Goal: Task Accomplishment & Management: Use online tool/utility

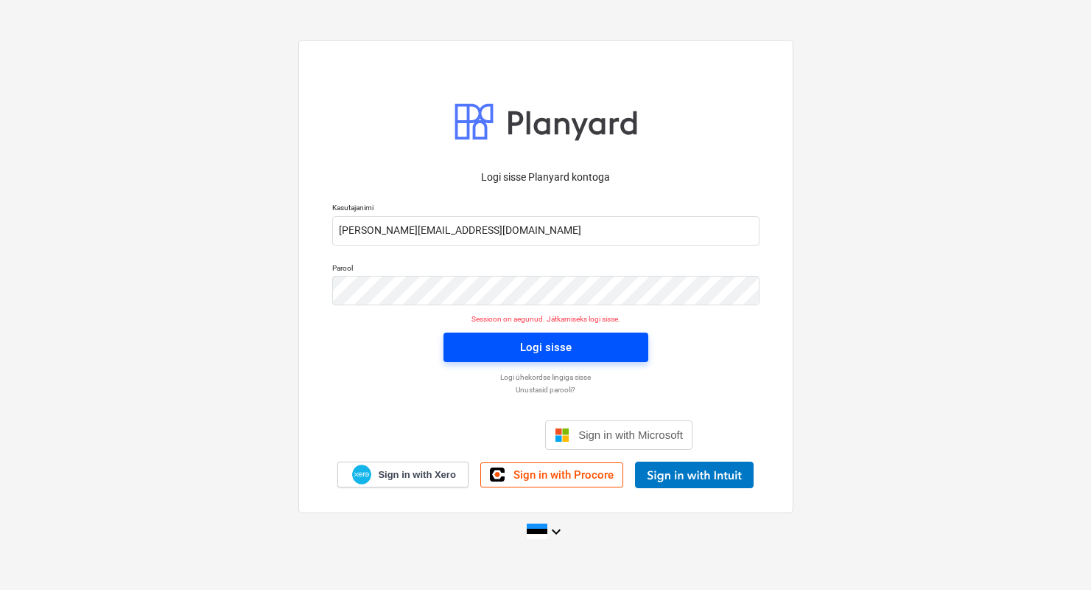
click at [475, 338] on span "Logi sisse" at bounding box center [546, 347] width 170 height 19
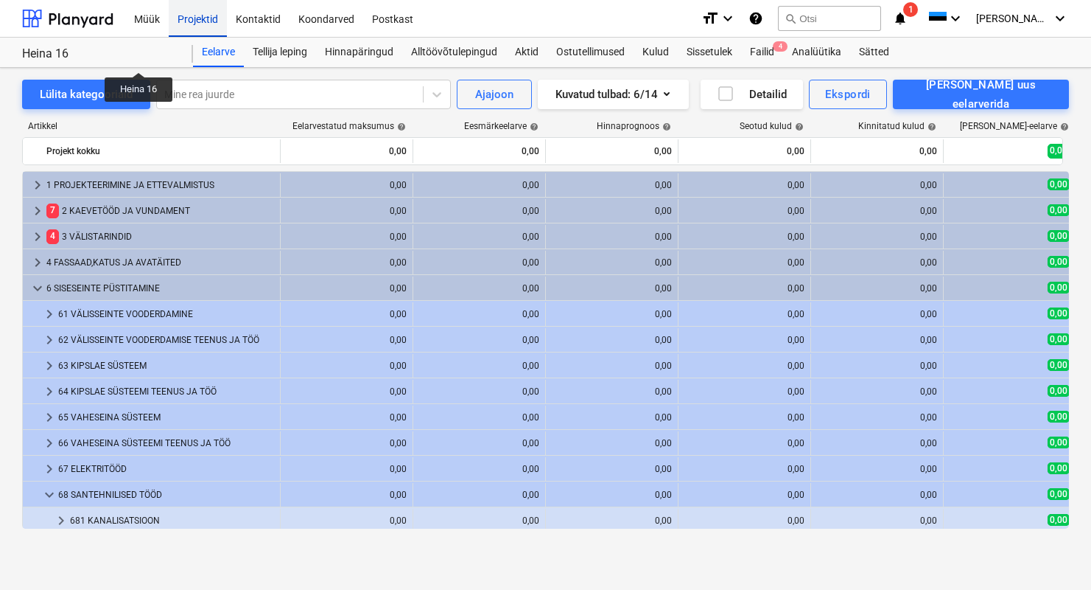
click at [184, 24] on div "Projektid" at bounding box center [198, 18] width 58 height 38
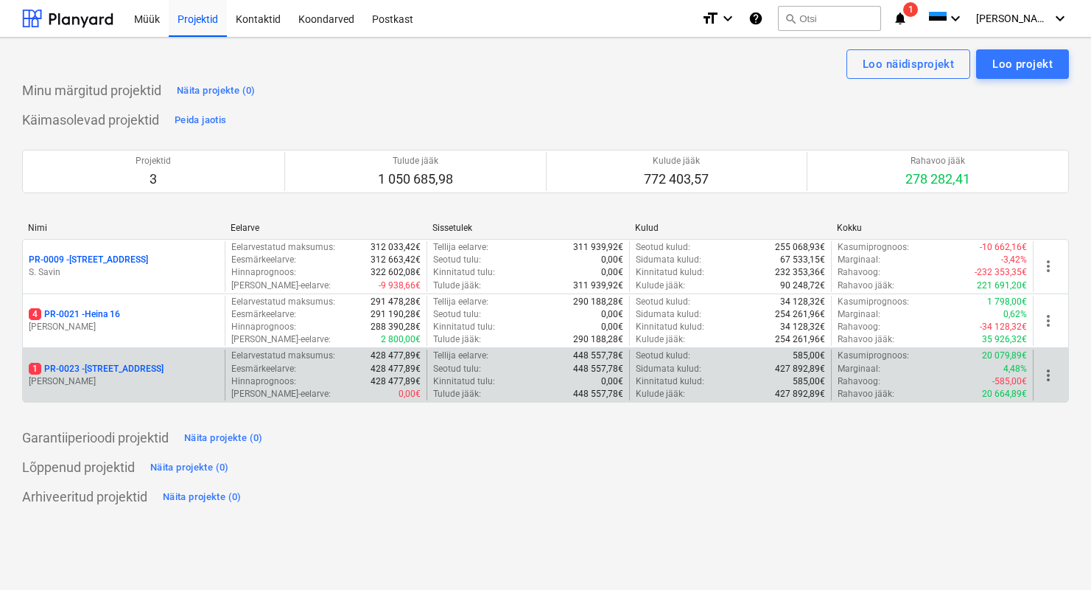
click at [145, 363] on p "1 PR-0023 - Kanarbriku tee 7" at bounding box center [96, 369] width 135 height 13
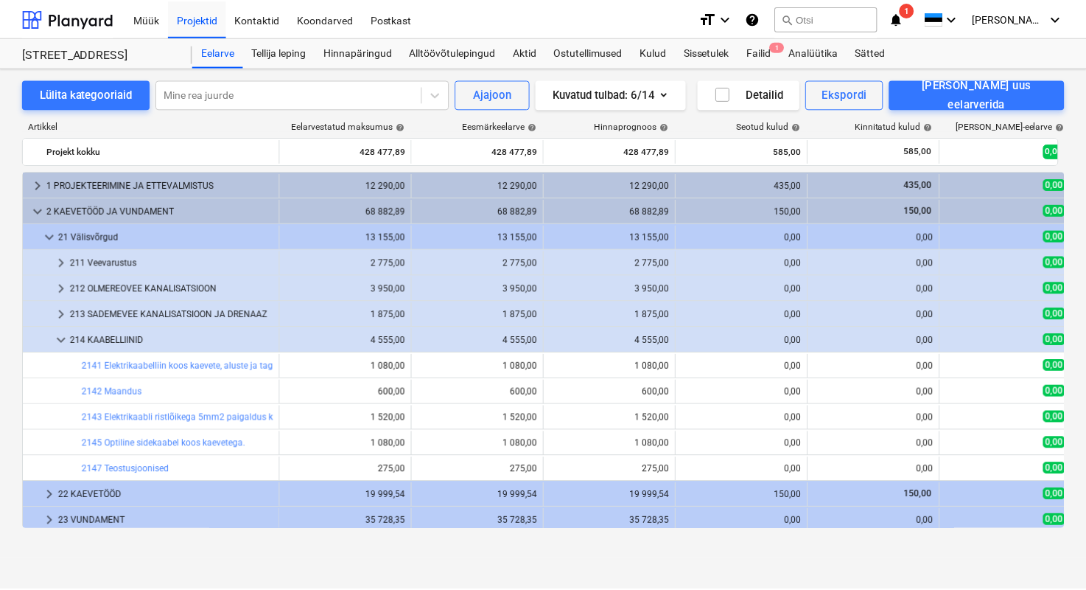
scroll to position [57, 0]
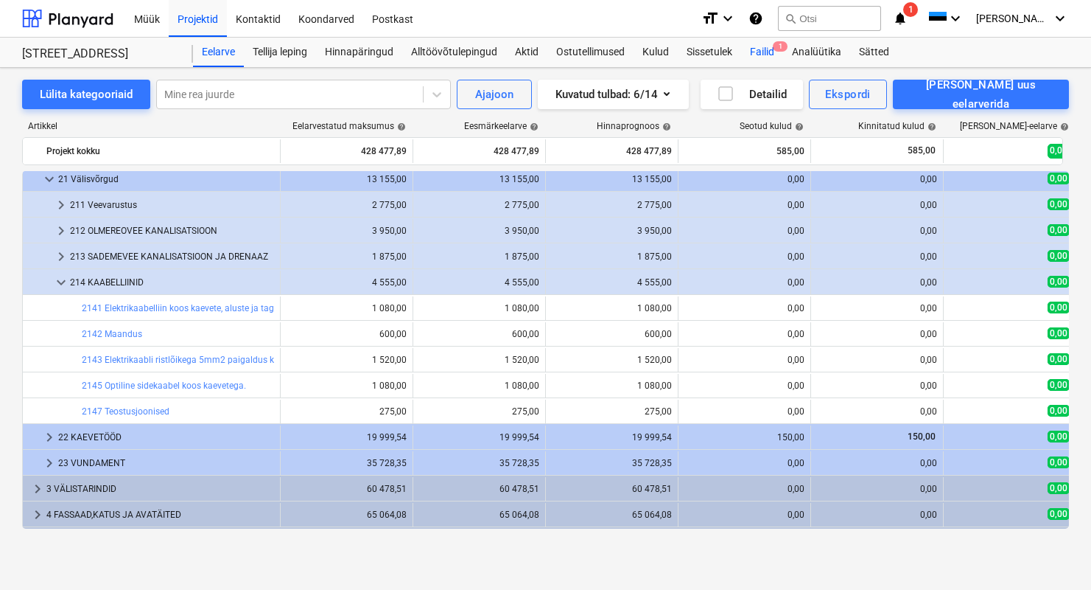
click at [756, 44] on div "Failid 1" at bounding box center [762, 52] width 42 height 29
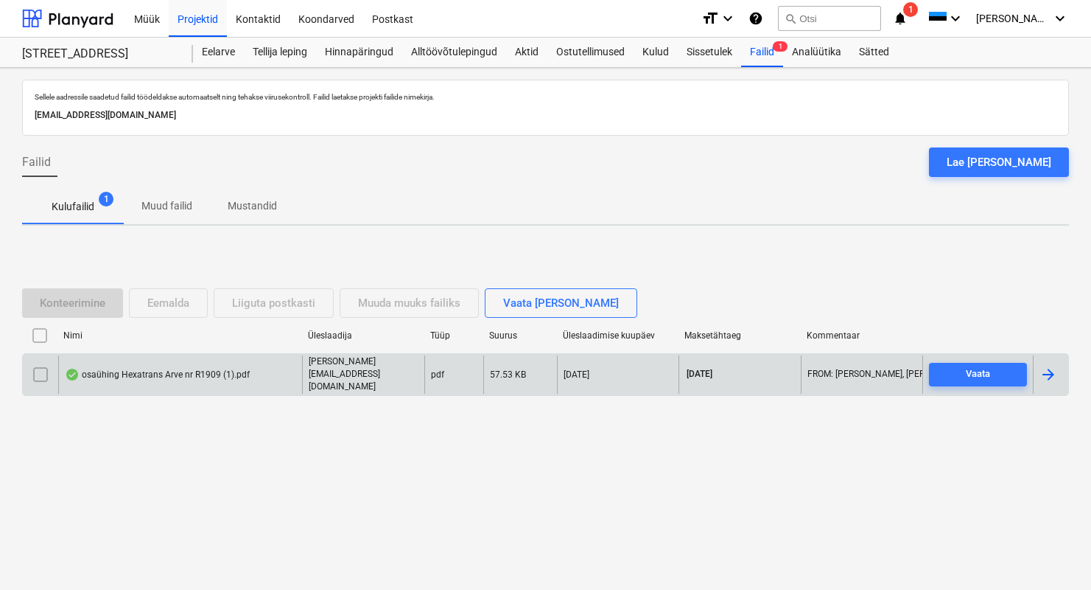
click at [155, 378] on div "osaühing Hexatrans Arve nr R1909 (1).pdf" at bounding box center [157, 374] width 185 height 12
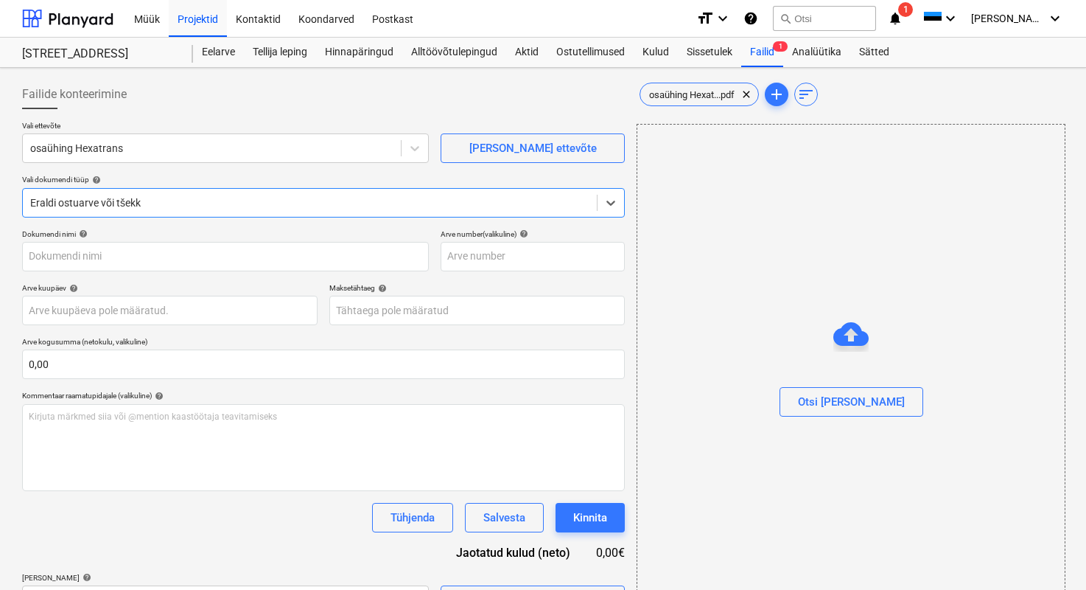
type input "R1909"
type input "[DATE]"
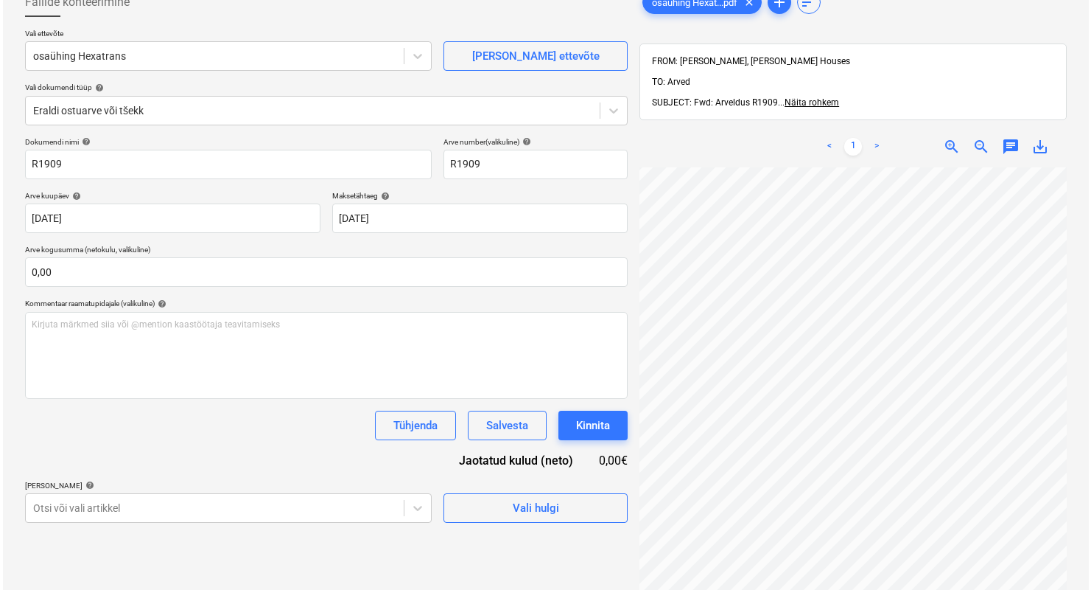
scroll to position [209, 0]
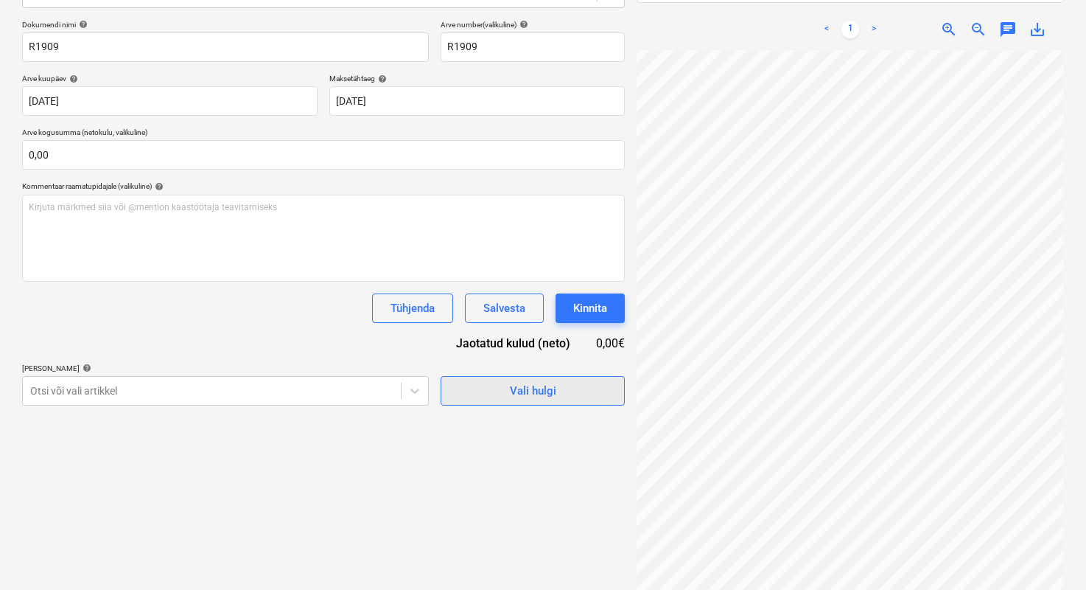
click at [549, 393] on div "Vali hulgi" at bounding box center [533, 390] width 46 height 19
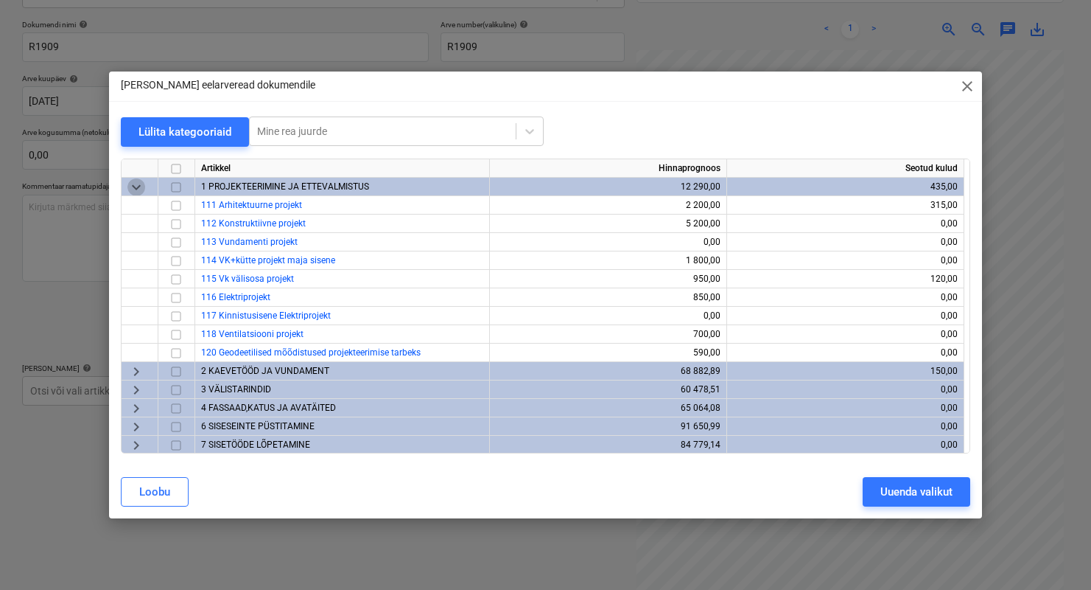
click at [136, 188] on span "keyboard_arrow_down" at bounding box center [137, 187] width 18 height 18
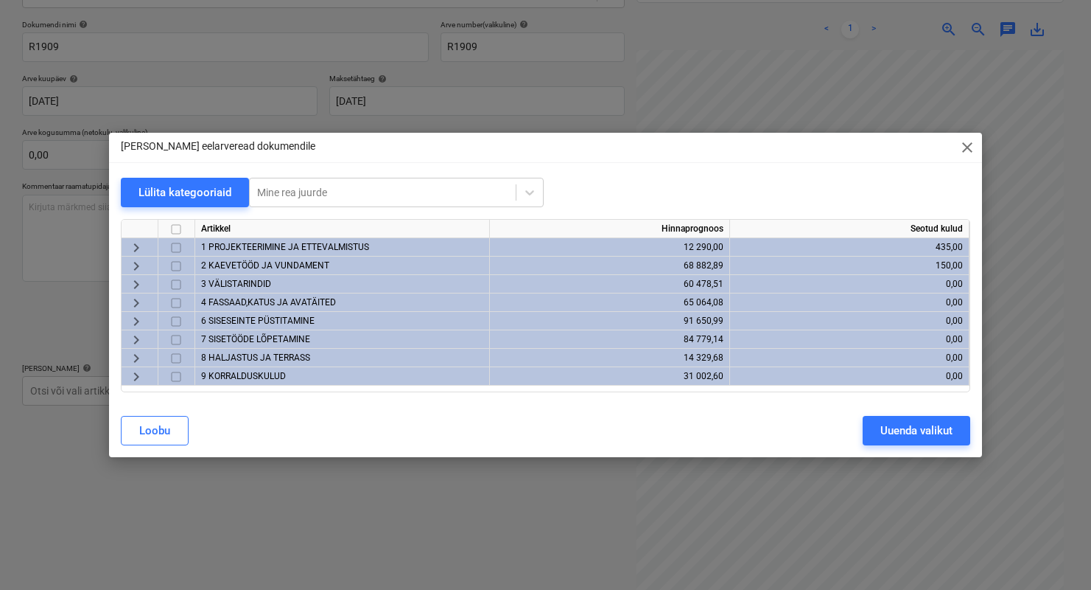
click at [211, 265] on span "2 KAEVETÖÖD JA VUNDAMENT" at bounding box center [265, 265] width 128 height 10
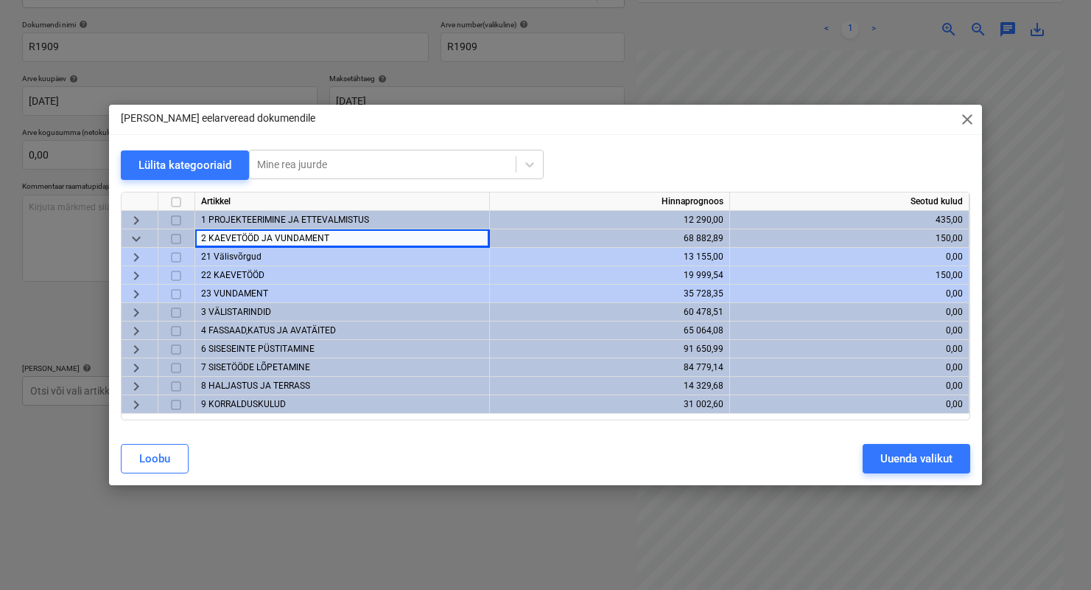
click at [247, 252] on span "21 Välisvõrgud" at bounding box center [231, 256] width 60 height 10
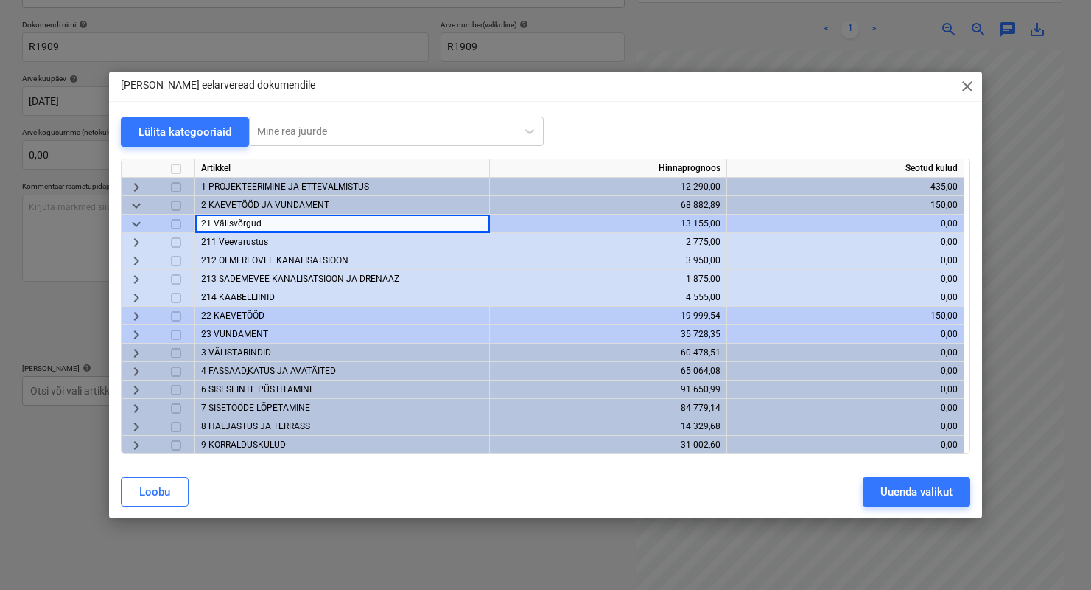
click at [176, 244] on input "checkbox" at bounding box center [176, 243] width 18 height 18
click at [175, 262] on input "checkbox" at bounding box center [176, 261] width 18 height 18
click at [178, 299] on input "checkbox" at bounding box center [176, 298] width 18 height 18
click at [217, 315] on span "22 KAEVETÖÖD" at bounding box center [232, 315] width 63 height 10
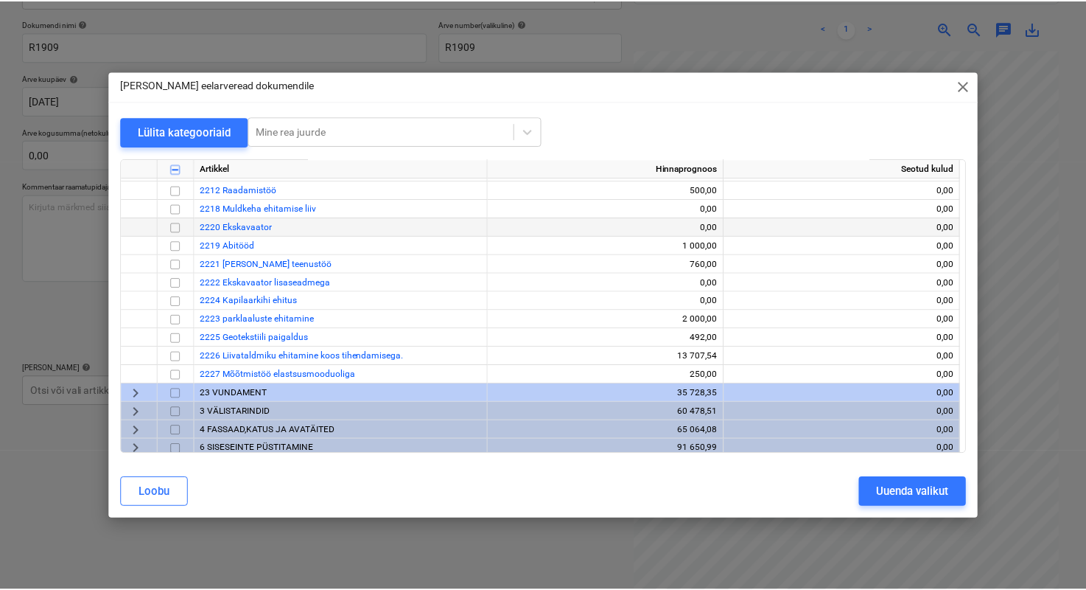
scroll to position [269, 0]
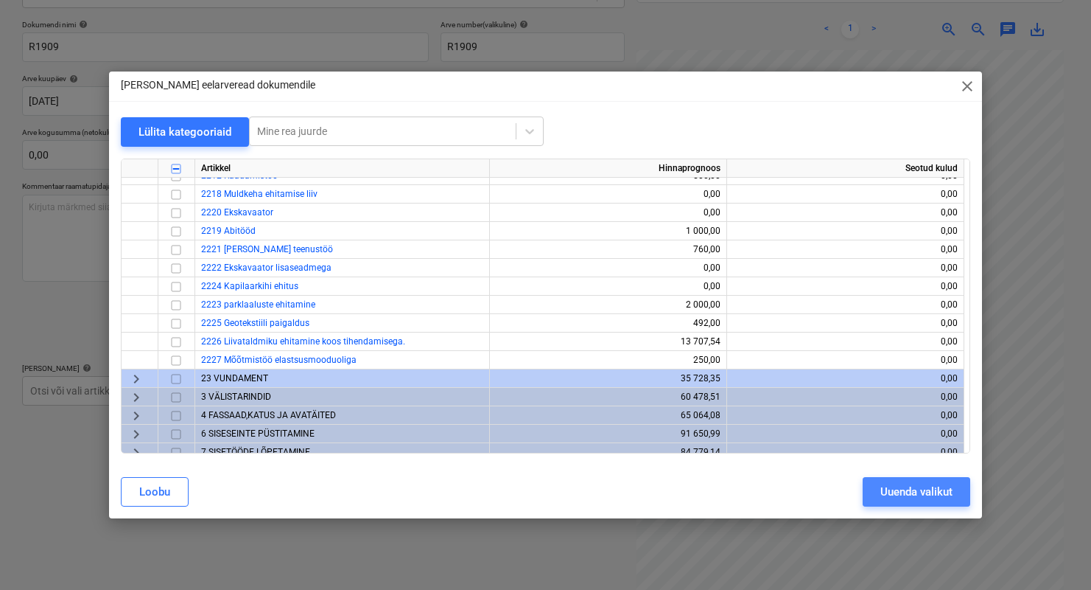
click at [923, 492] on div "Uuenda valikut" at bounding box center [917, 491] width 72 height 19
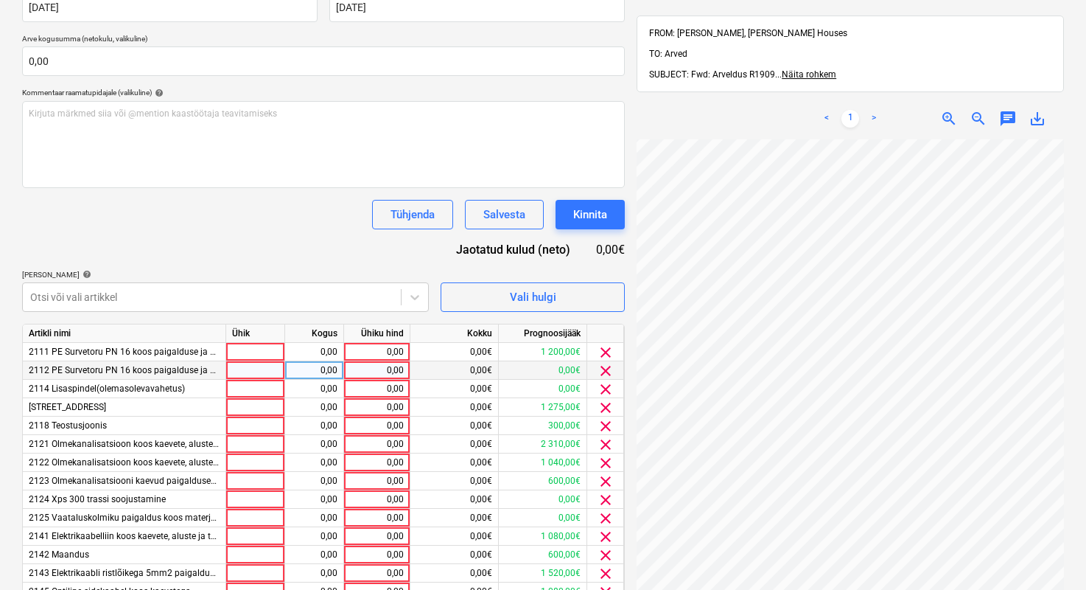
scroll to position [392, 0]
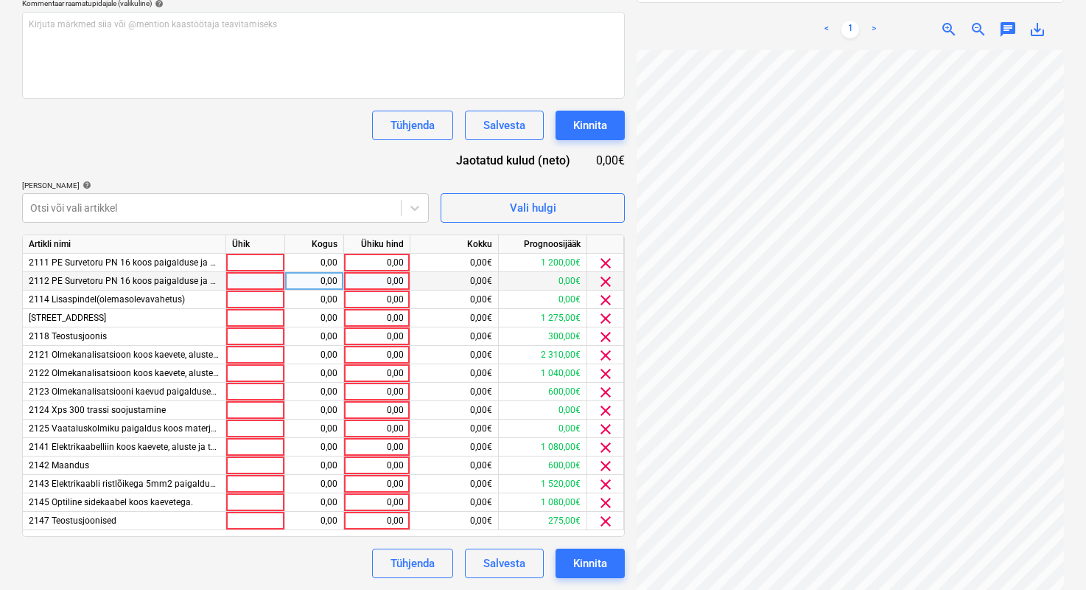
click at [603, 283] on span "clear" at bounding box center [606, 282] width 18 height 18
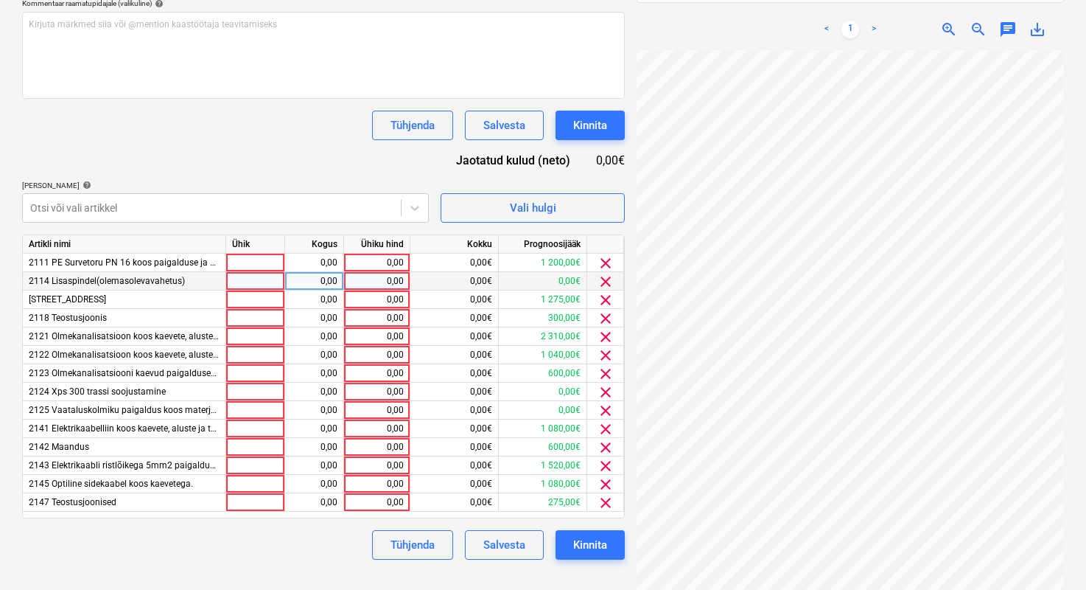
scroll to position [380, 0]
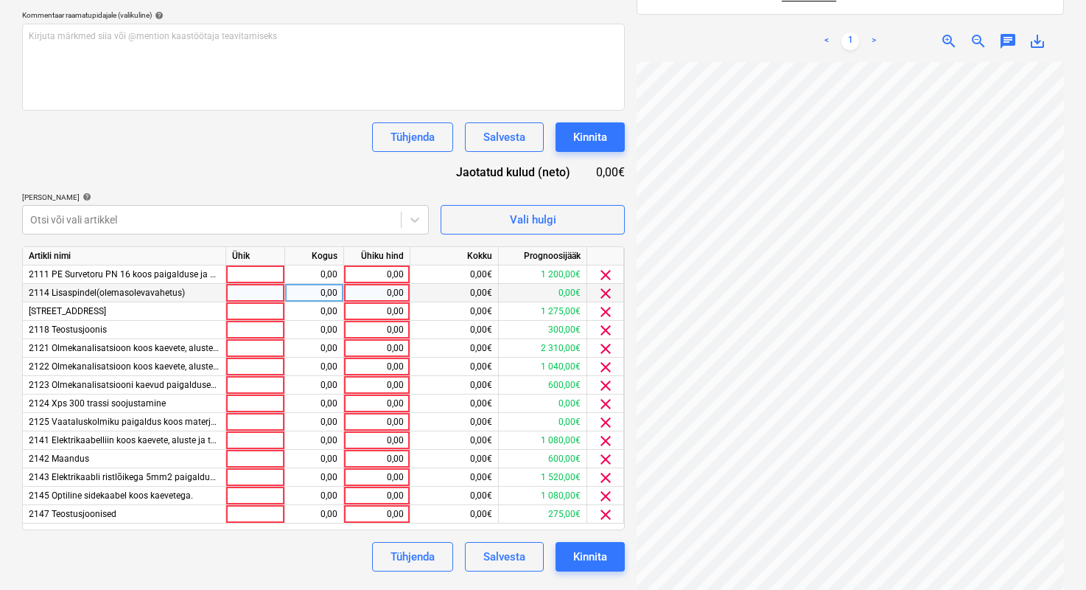
click at [605, 291] on span "clear" at bounding box center [606, 293] width 18 height 18
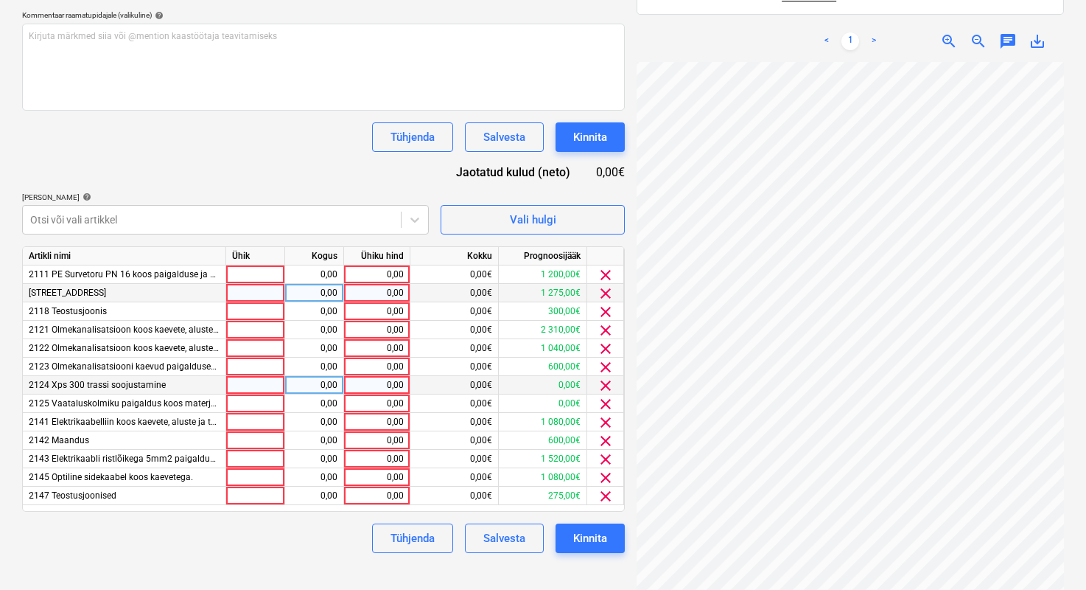
click at [607, 388] on span "clear" at bounding box center [606, 386] width 18 height 18
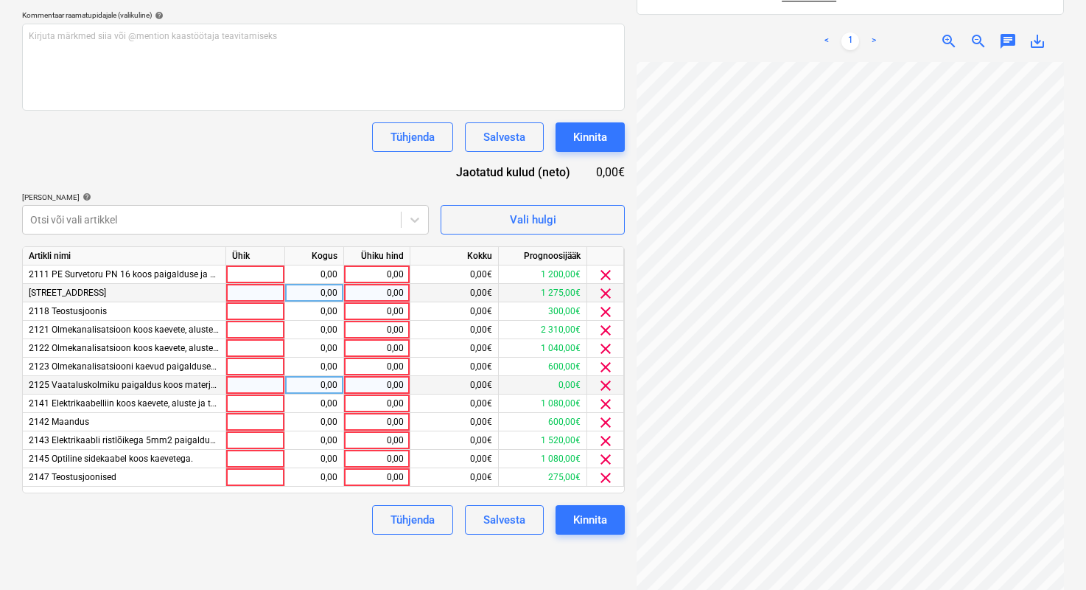
click at [607, 388] on span "clear" at bounding box center [606, 386] width 18 height 18
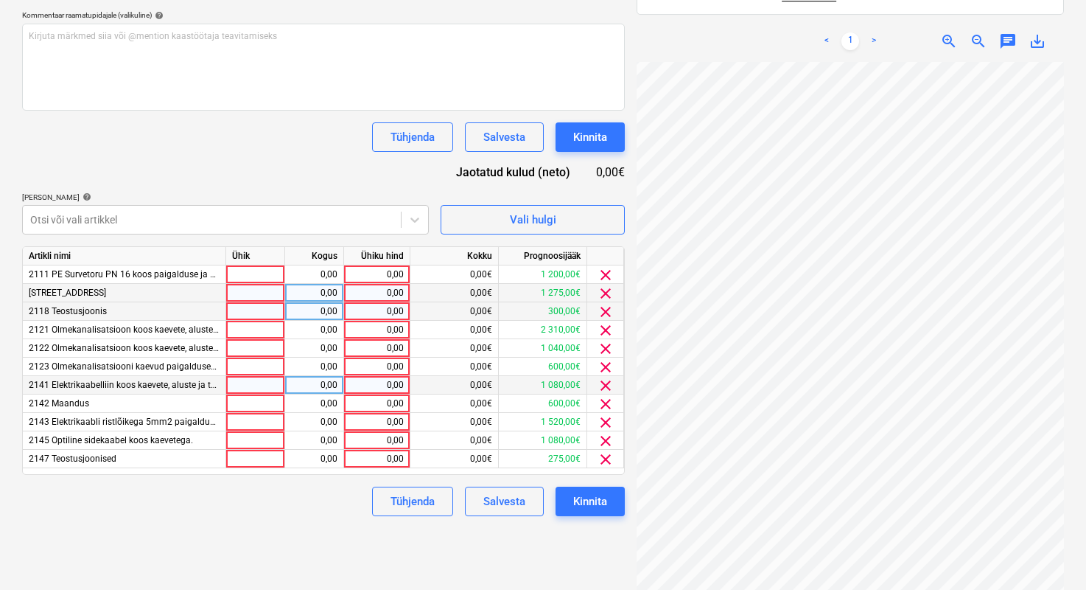
click at [601, 310] on span "clear" at bounding box center [606, 312] width 18 height 18
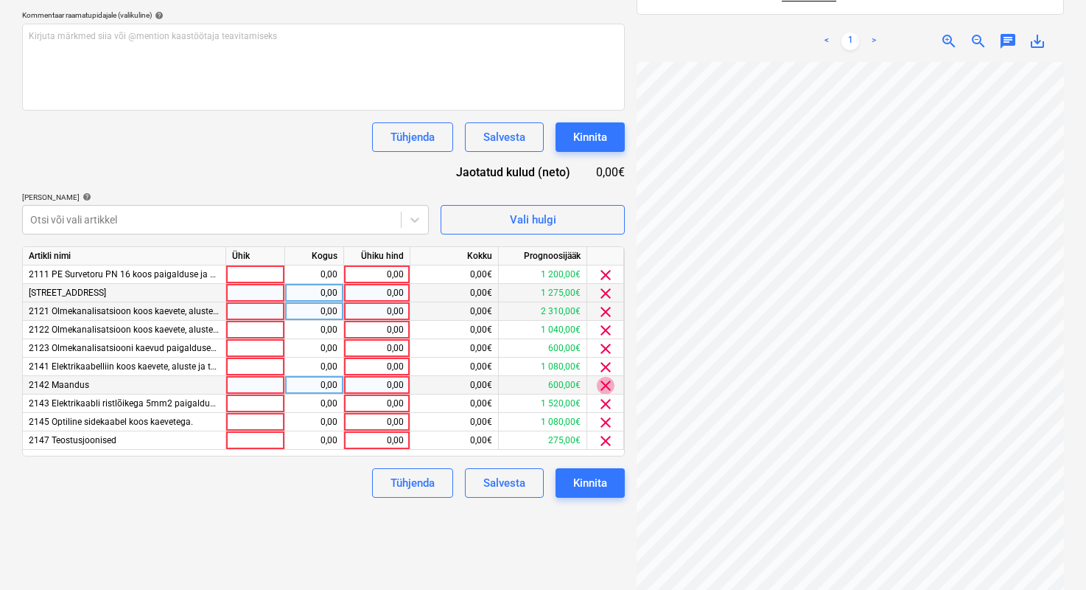
click at [603, 385] on span "clear" at bounding box center [606, 386] width 18 height 18
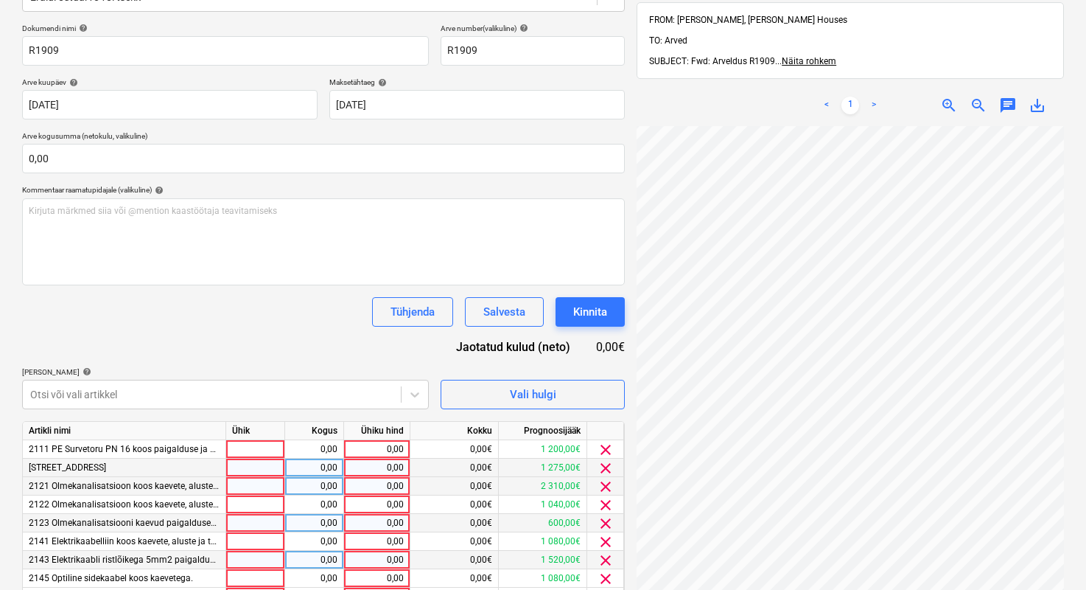
scroll to position [282, 0]
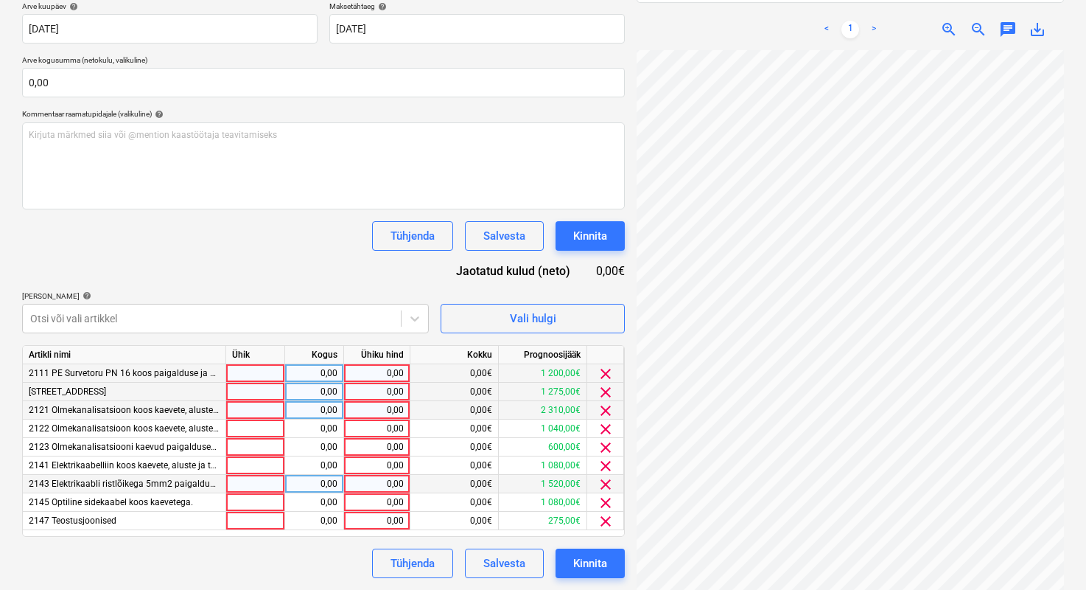
click at [607, 375] on span "clear" at bounding box center [606, 374] width 18 height 18
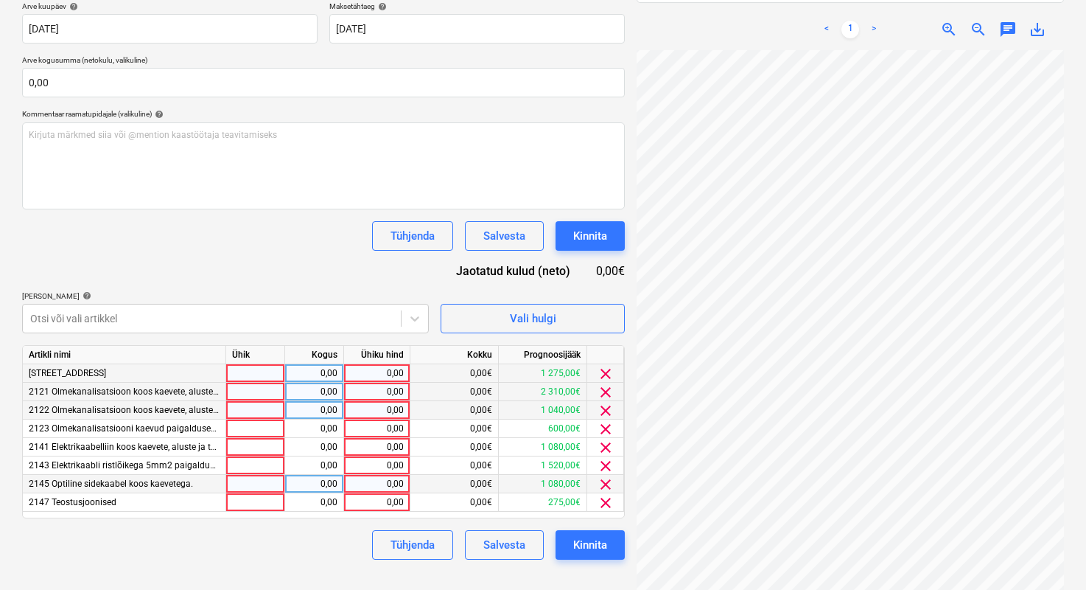
scroll to position [270, 0]
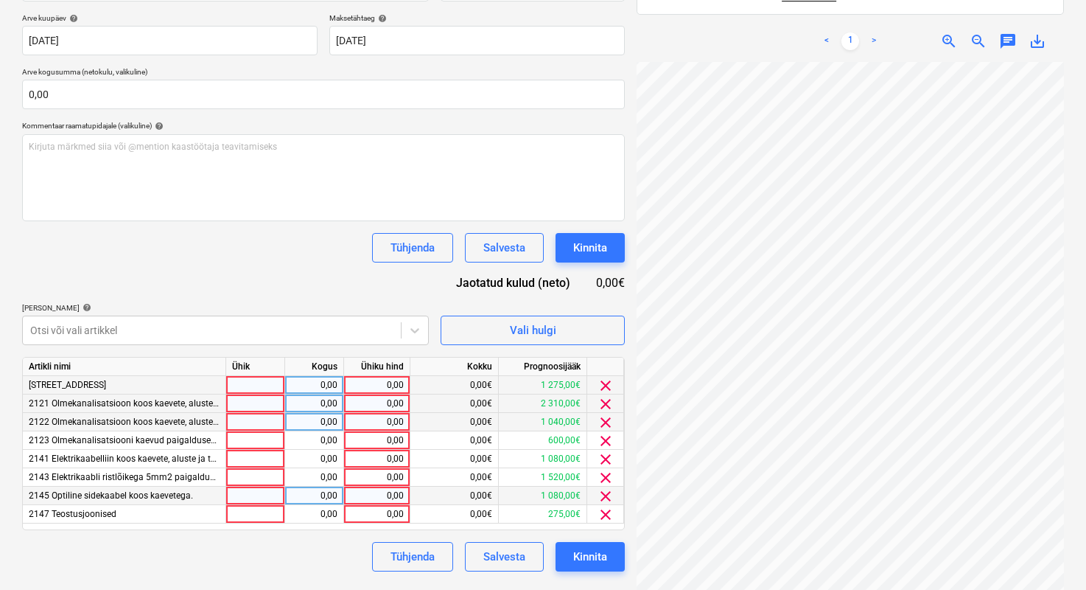
click at [607, 381] on span "clear" at bounding box center [606, 386] width 18 height 18
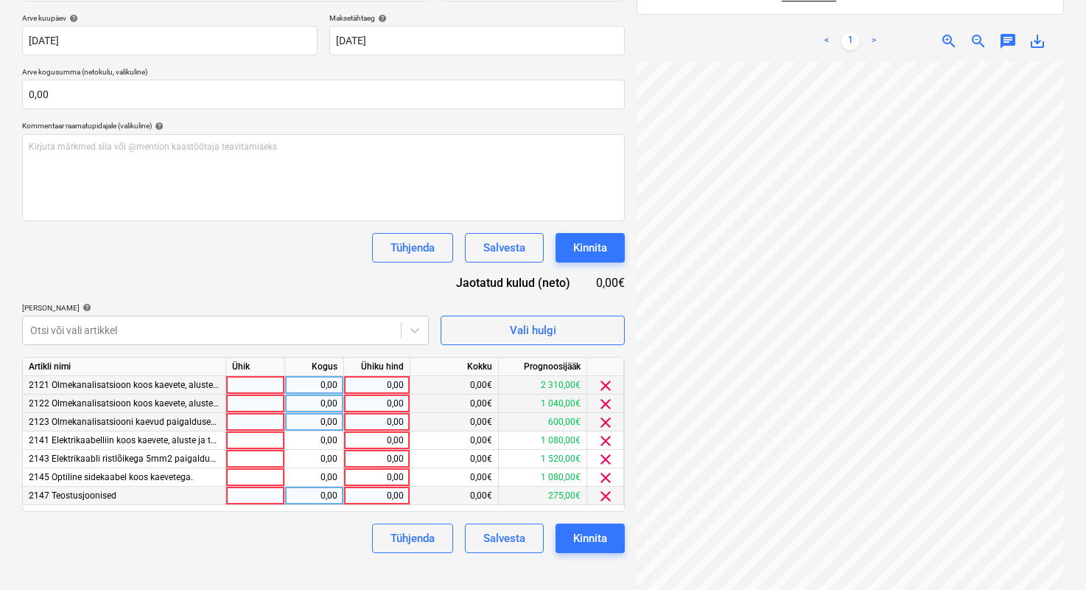
click at [607, 495] on span "clear" at bounding box center [606, 496] width 18 height 18
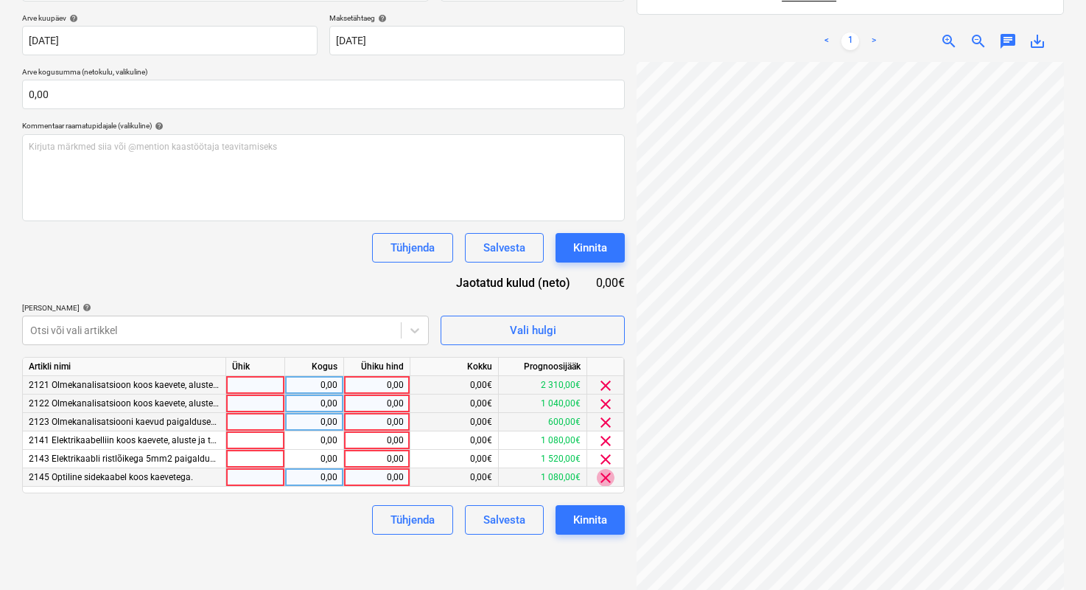
click at [605, 481] on span "clear" at bounding box center [606, 478] width 18 height 18
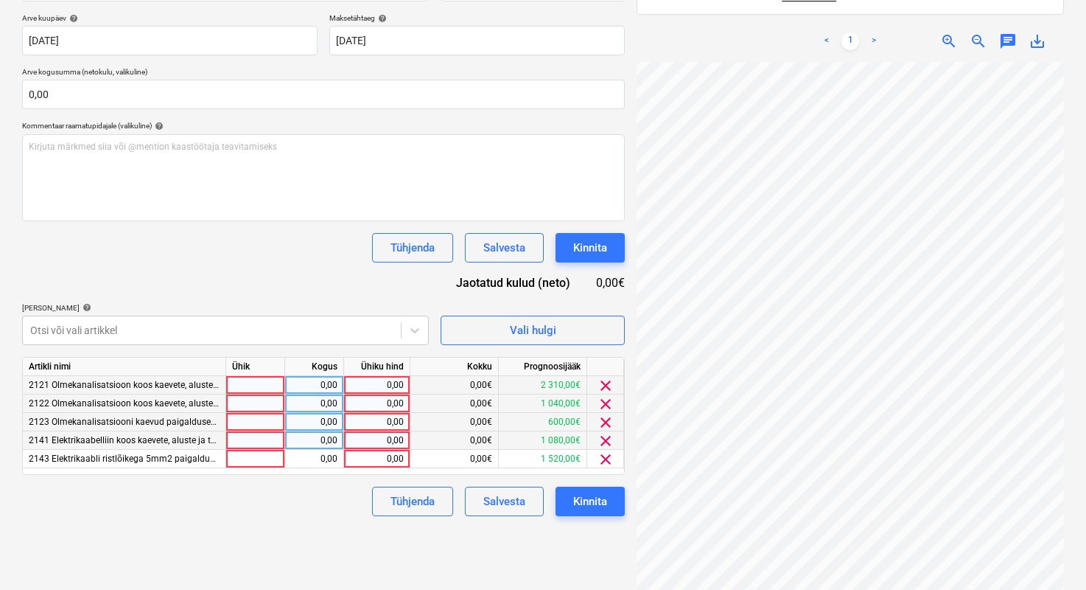
click at [605, 441] on span "clear" at bounding box center [606, 441] width 18 height 18
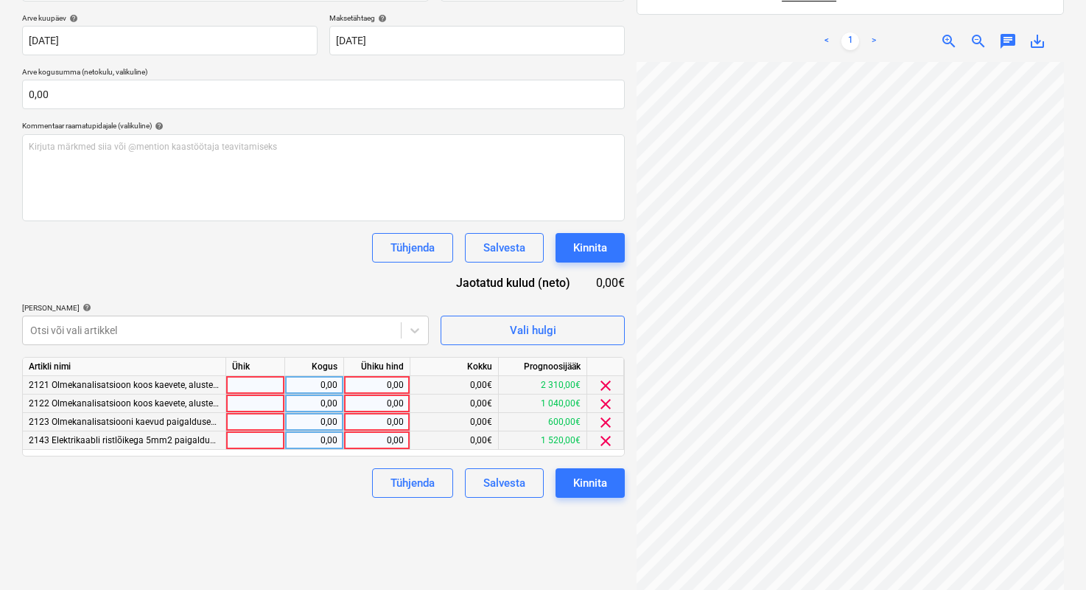
scroll to position [160, 129]
click at [601, 422] on span "clear" at bounding box center [606, 422] width 18 height 18
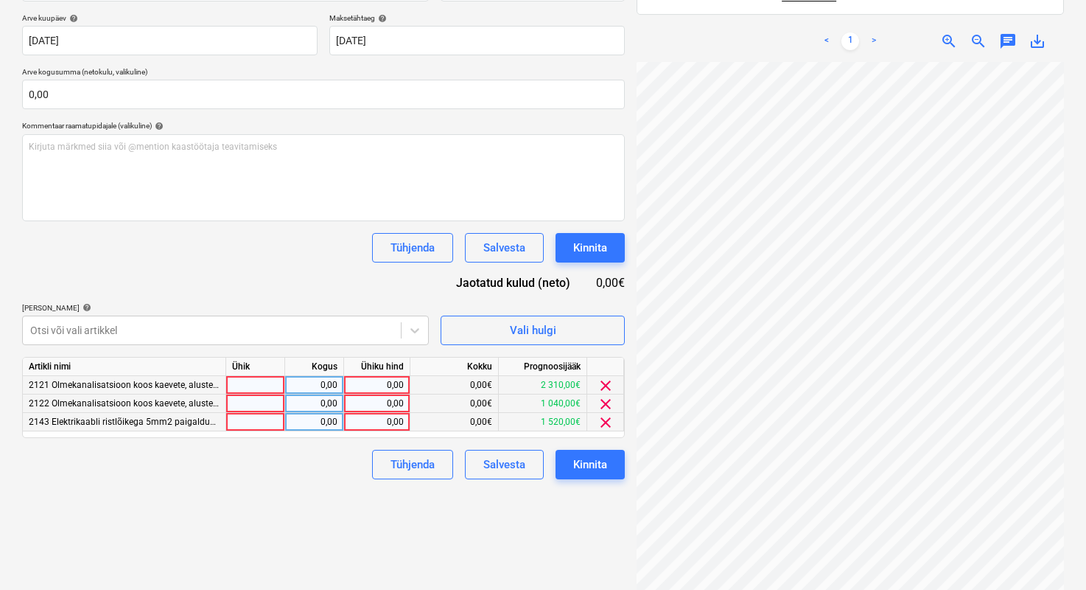
scroll to position [160, 0]
click at [256, 384] on div at bounding box center [255, 385] width 59 height 18
type input "1"
click at [259, 402] on div at bounding box center [255, 403] width 59 height 18
click at [262, 411] on input "1" at bounding box center [255, 403] width 58 height 18
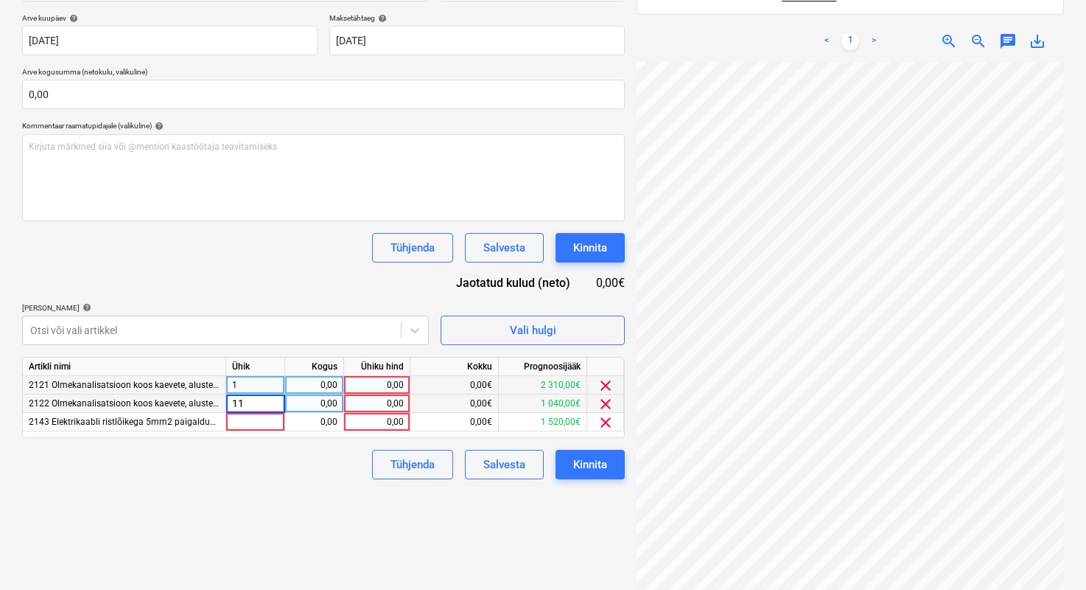
type input "1"
click at [262, 416] on div at bounding box center [255, 422] width 59 height 18
click at [306, 379] on div "0,00" at bounding box center [314, 385] width 46 height 18
type input "1"
click at [310, 403] on div "0,00" at bounding box center [314, 403] width 46 height 18
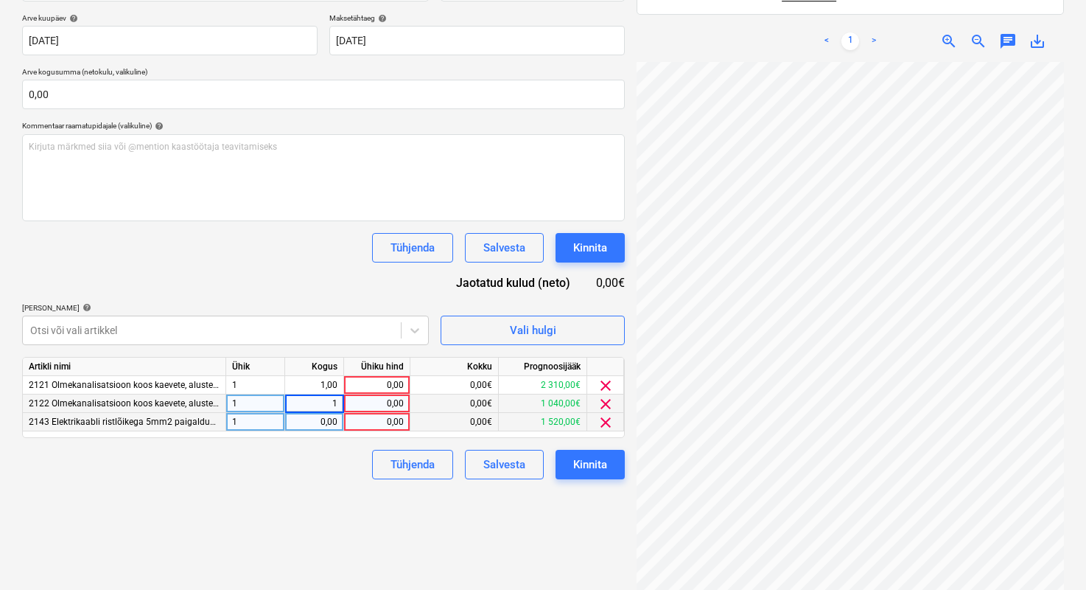
click at [321, 427] on div "0,00" at bounding box center [314, 422] width 46 height 18
type input "1"
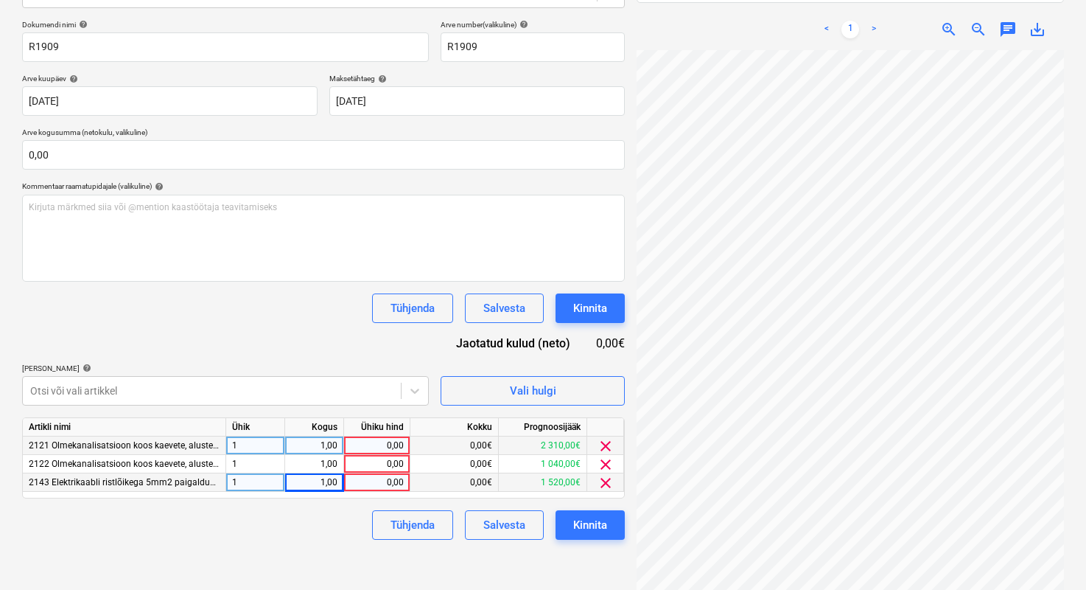
scroll to position [164, 21]
click at [606, 466] on span "clear" at bounding box center [606, 464] width 18 height 18
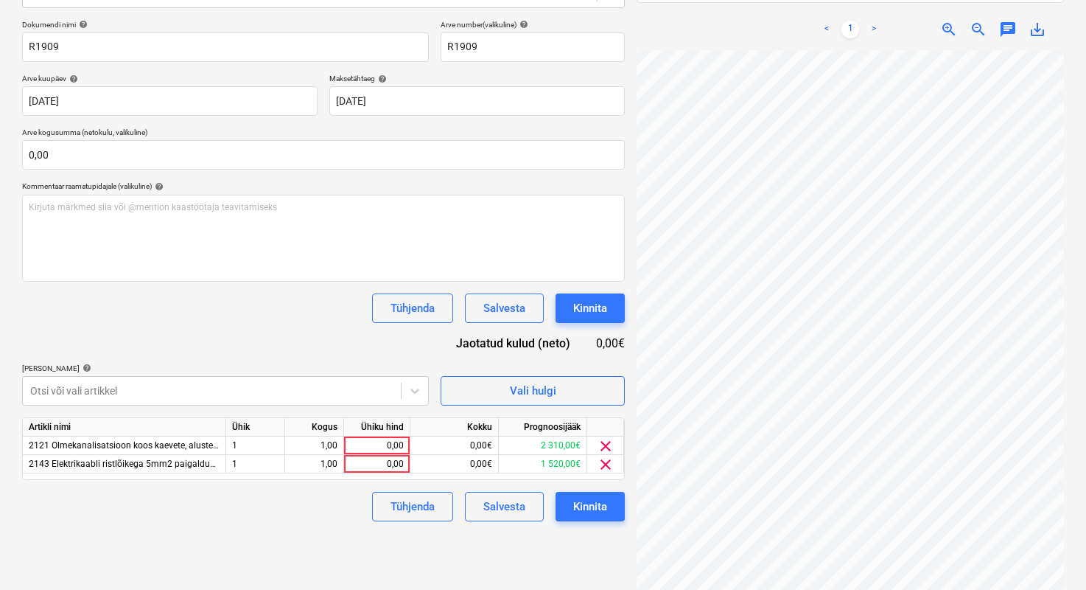
scroll to position [156, 129]
click at [388, 467] on div "0,00" at bounding box center [377, 464] width 54 height 18
type input "350"
click at [589, 549] on div "Failide konteerimine Vali ettevõte osaühing Hexatrans [PERSON_NAME] uus ettevõt…" at bounding box center [323, 234] width 615 height 740
click at [385, 443] on div "0,00" at bounding box center [377, 445] width 54 height 18
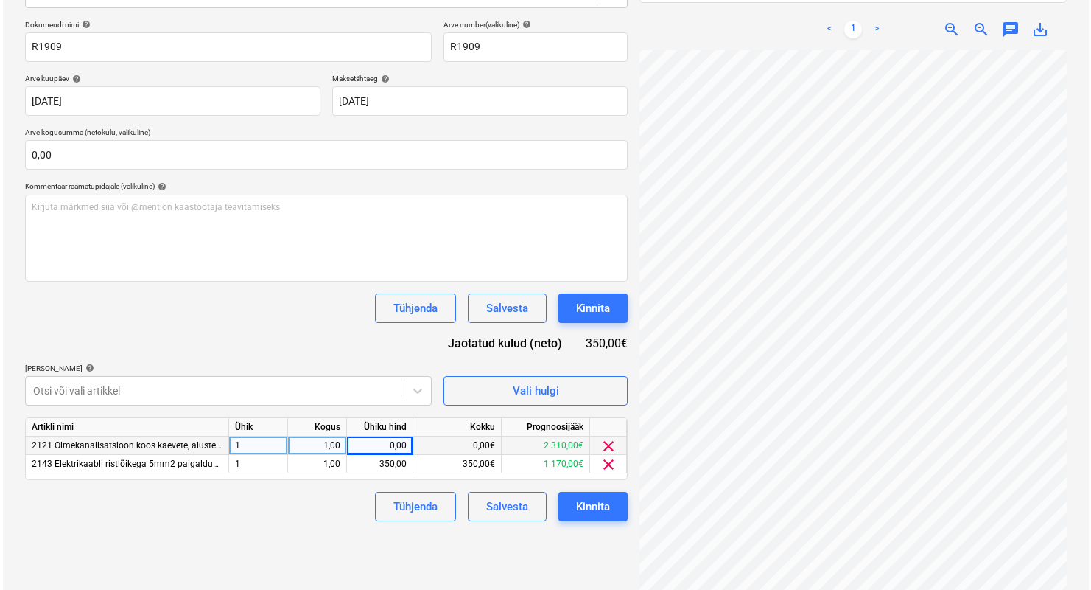
scroll to position [130, 129]
click at [474, 439] on div "0,00€" at bounding box center [455, 445] width 88 height 18
click at [378, 439] on div "0,00" at bounding box center [377, 445] width 54 height 18
type input "7488"
click at [274, 518] on div "Tühjenda Salvesta Kinnita" at bounding box center [323, 506] width 603 height 29
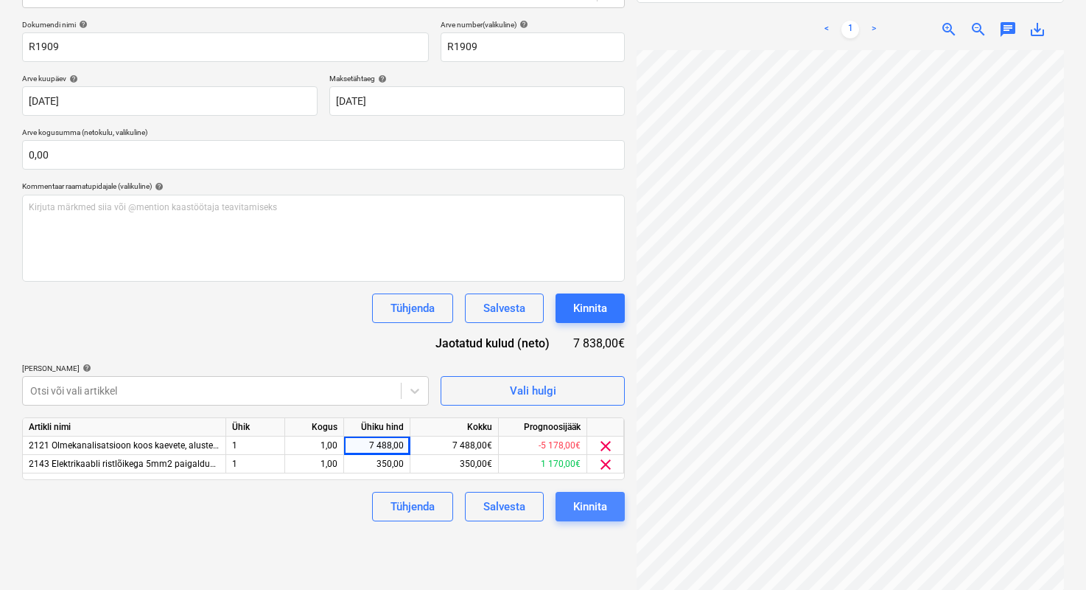
click at [615, 509] on button "Kinnita" at bounding box center [590, 506] width 69 height 29
